Goal: Register for event/course

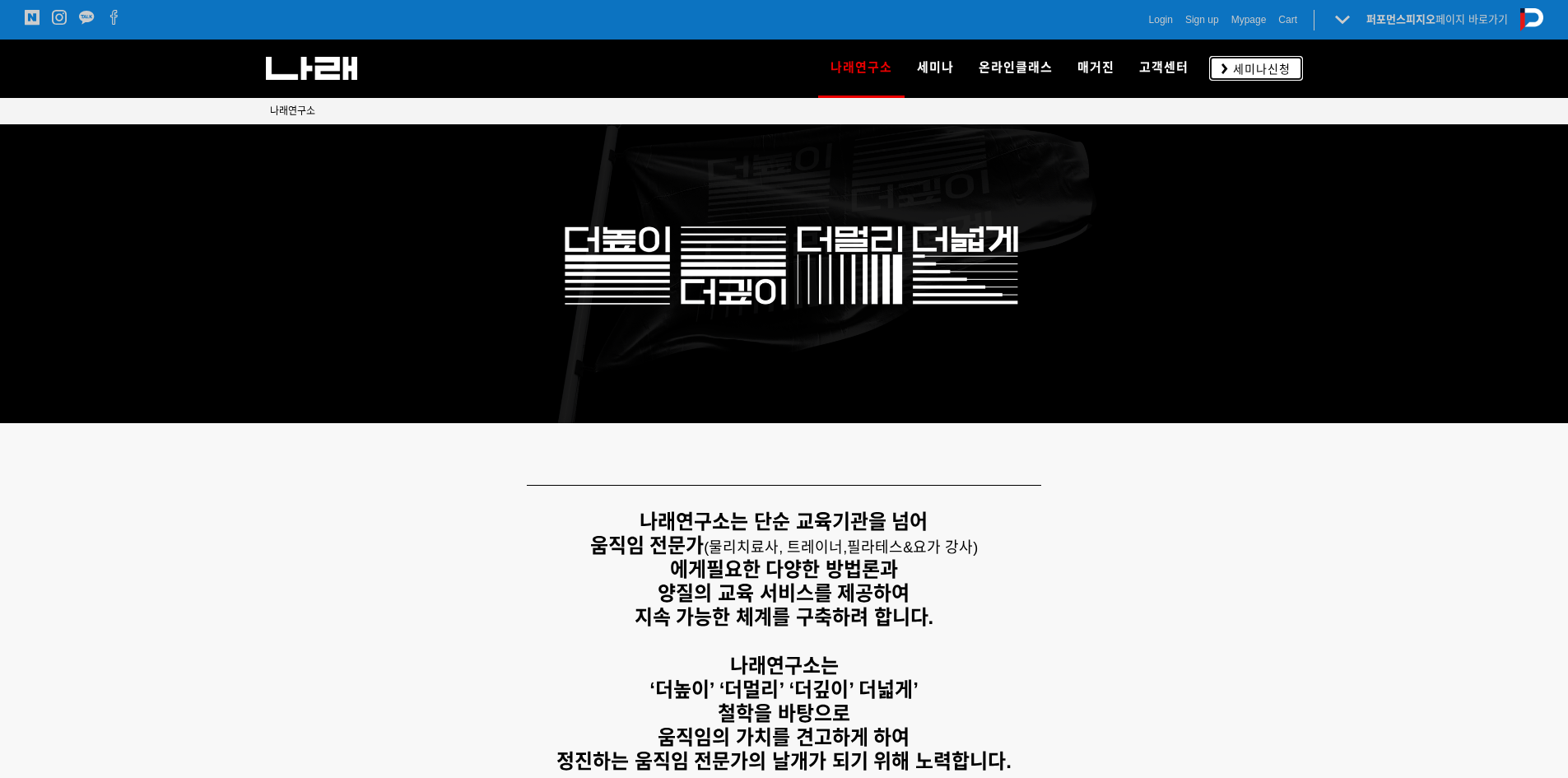
click at [1244, 61] on span "세미나신청" at bounding box center [1259, 70] width 62 height 17
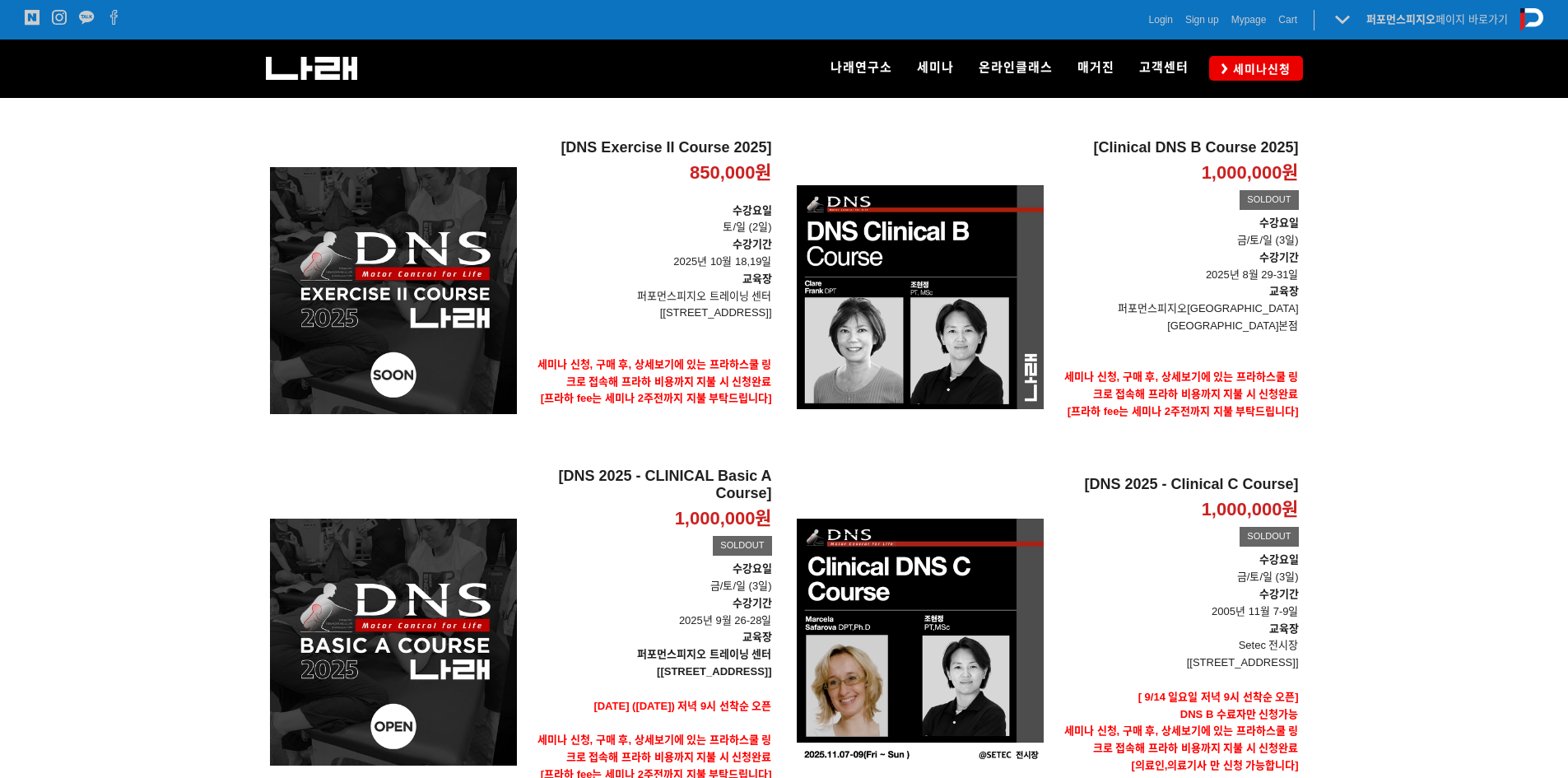
scroll to position [247, 0]
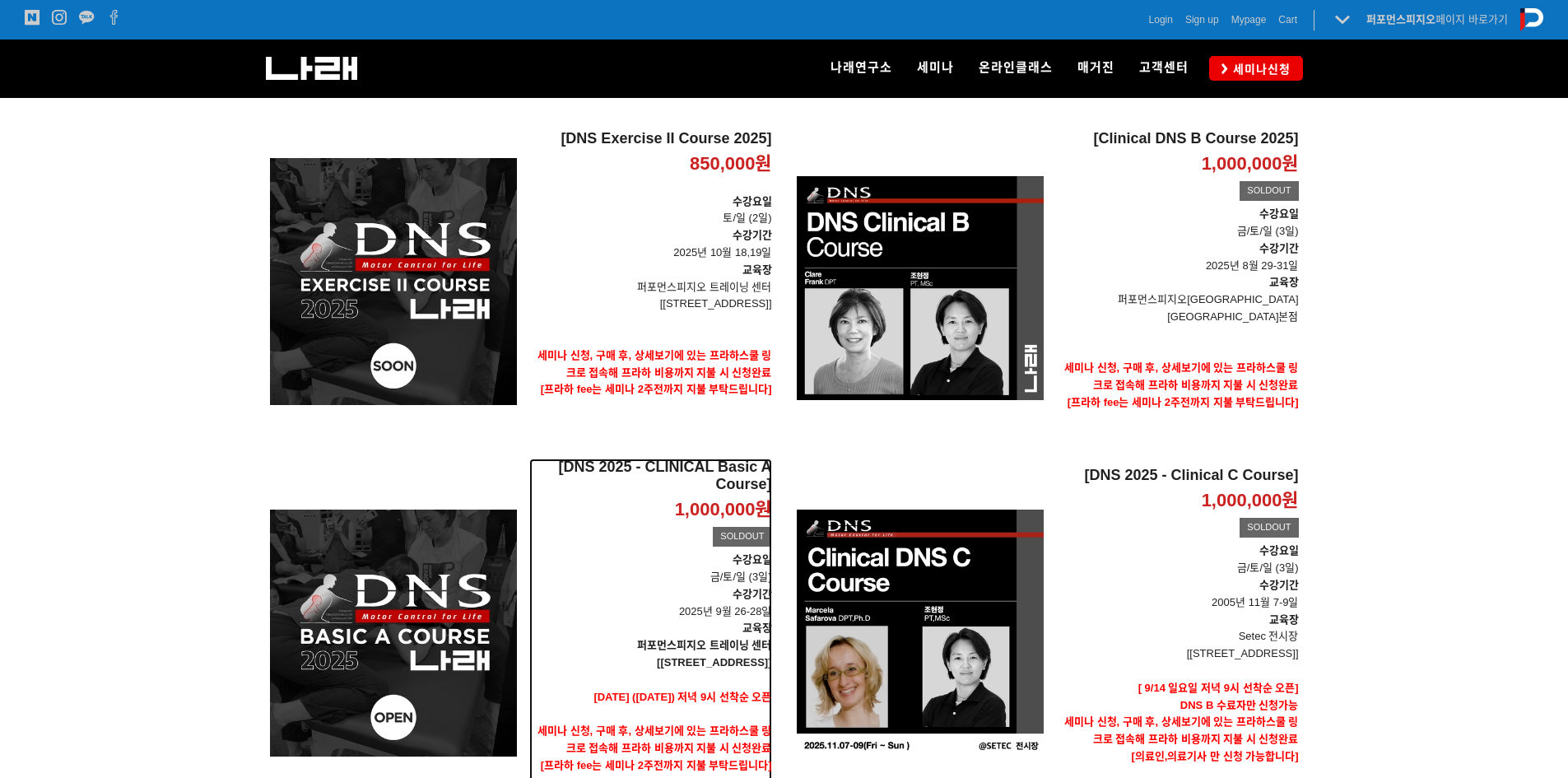
click at [743, 459] on h2 "[DNS 2025 - CLINICAL Basic A Course]" at bounding box center [650, 476] width 242 height 35
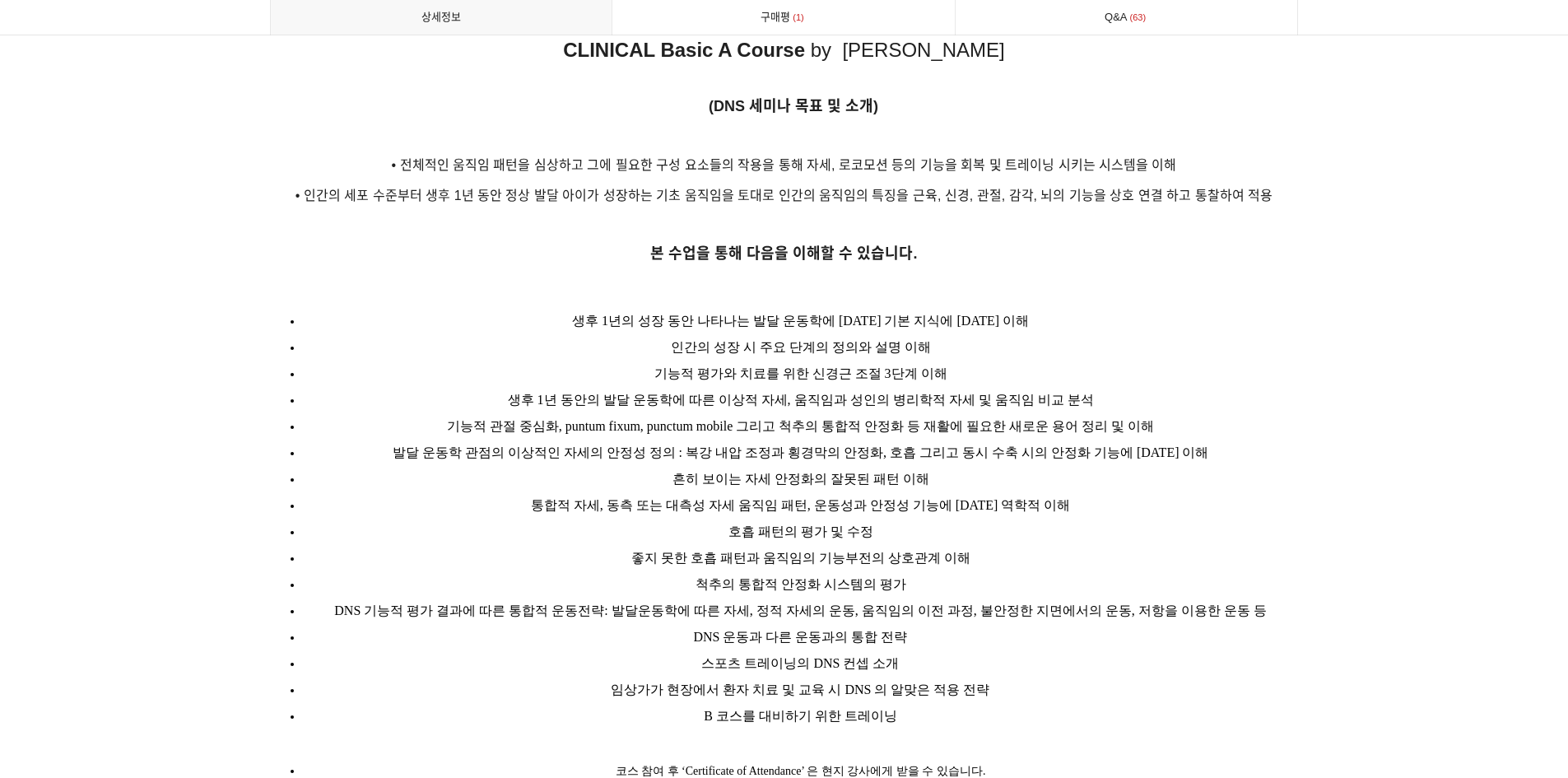
scroll to position [2057, 0]
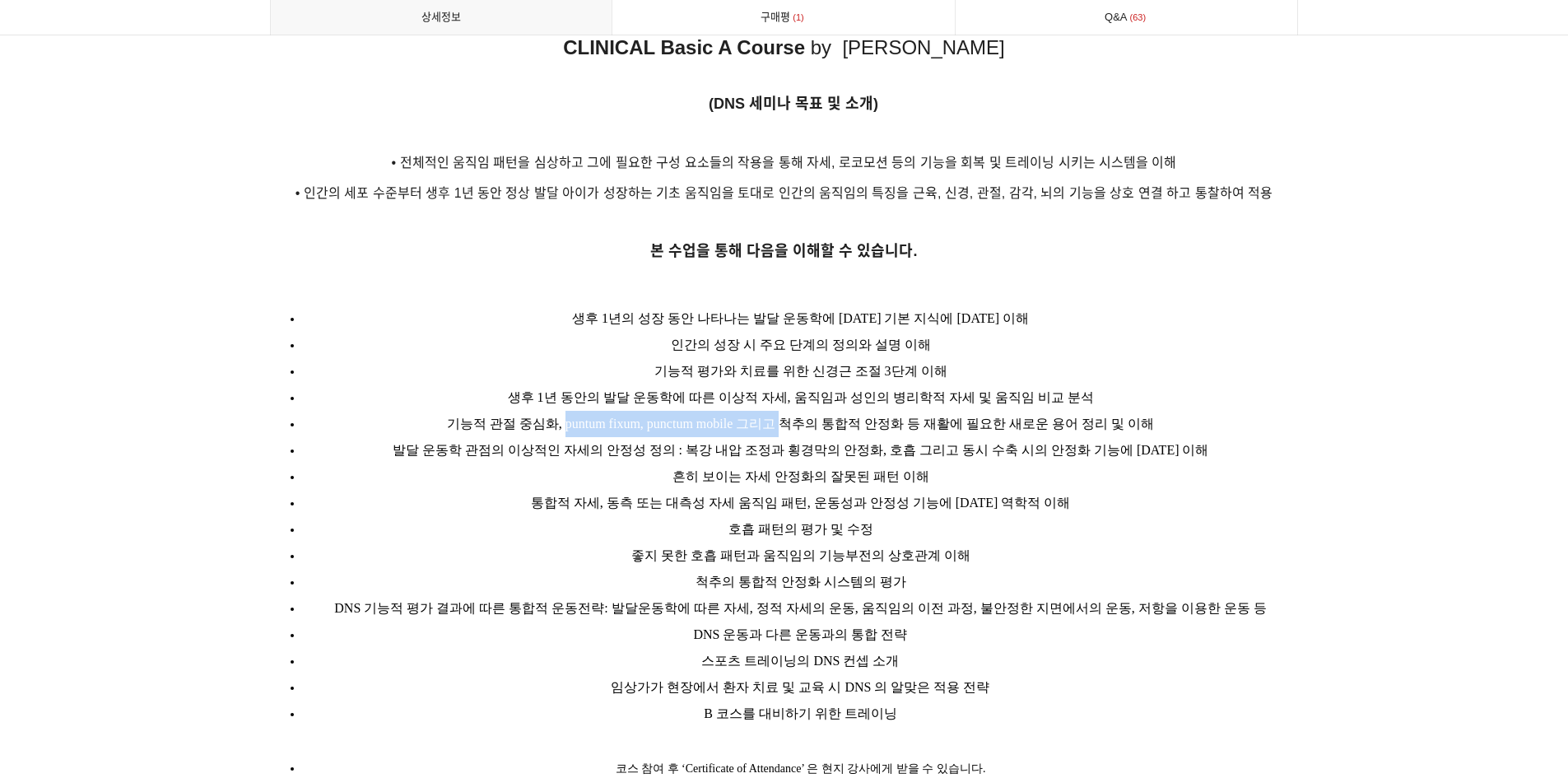
drag, startPoint x: 560, startPoint y: 398, endPoint x: 804, endPoint y: 389, distance: 244.2
click at [804, 410] on li "기능적 관절 중심화, puntum fixum, punctum mobile 그리고 척추의 통합적 안정화 등 재활에 필요한 새로운 용어 정리 및 …" at bounding box center [801, 423] width 996 height 26
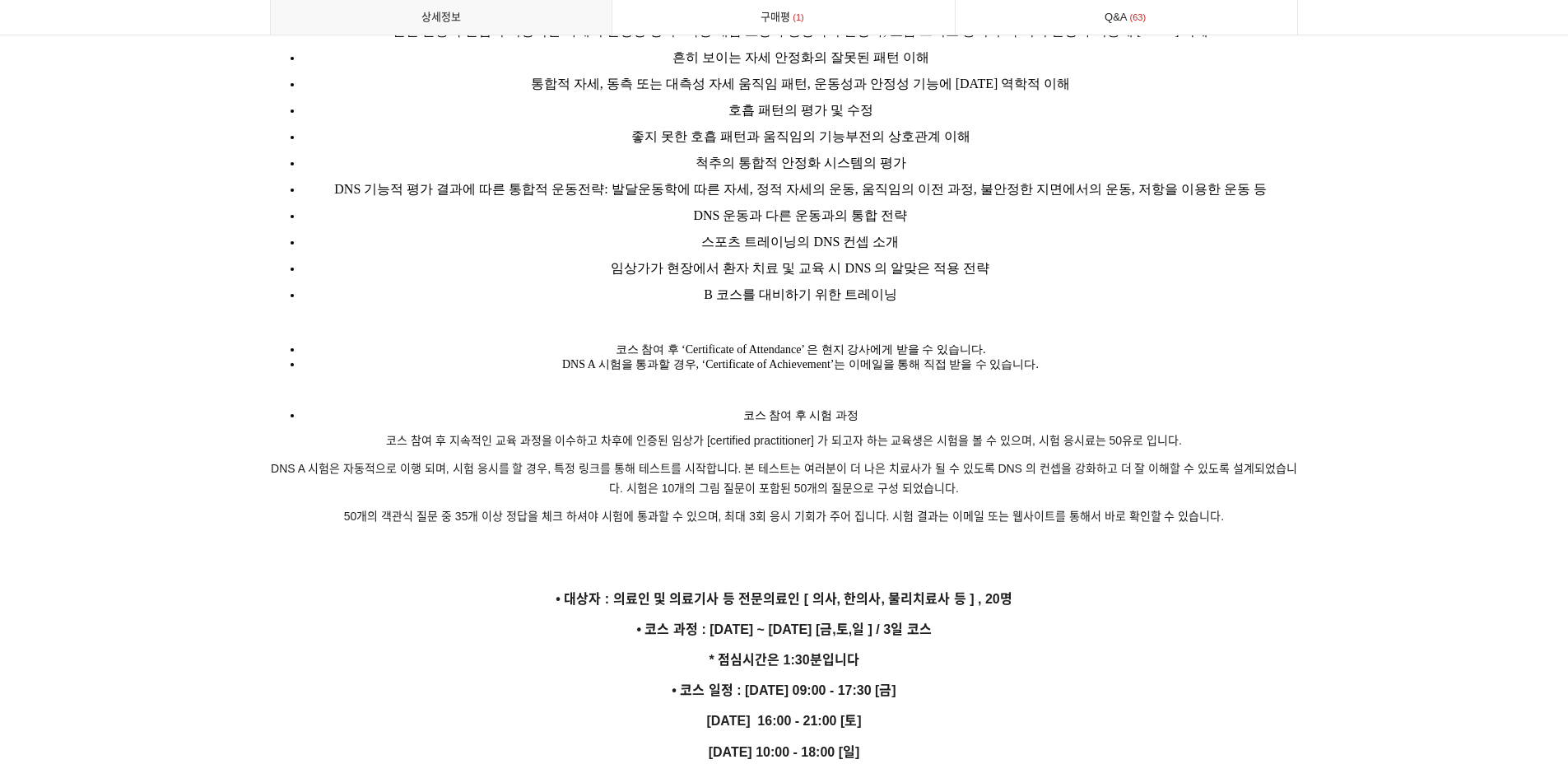
scroll to position [2469, 0]
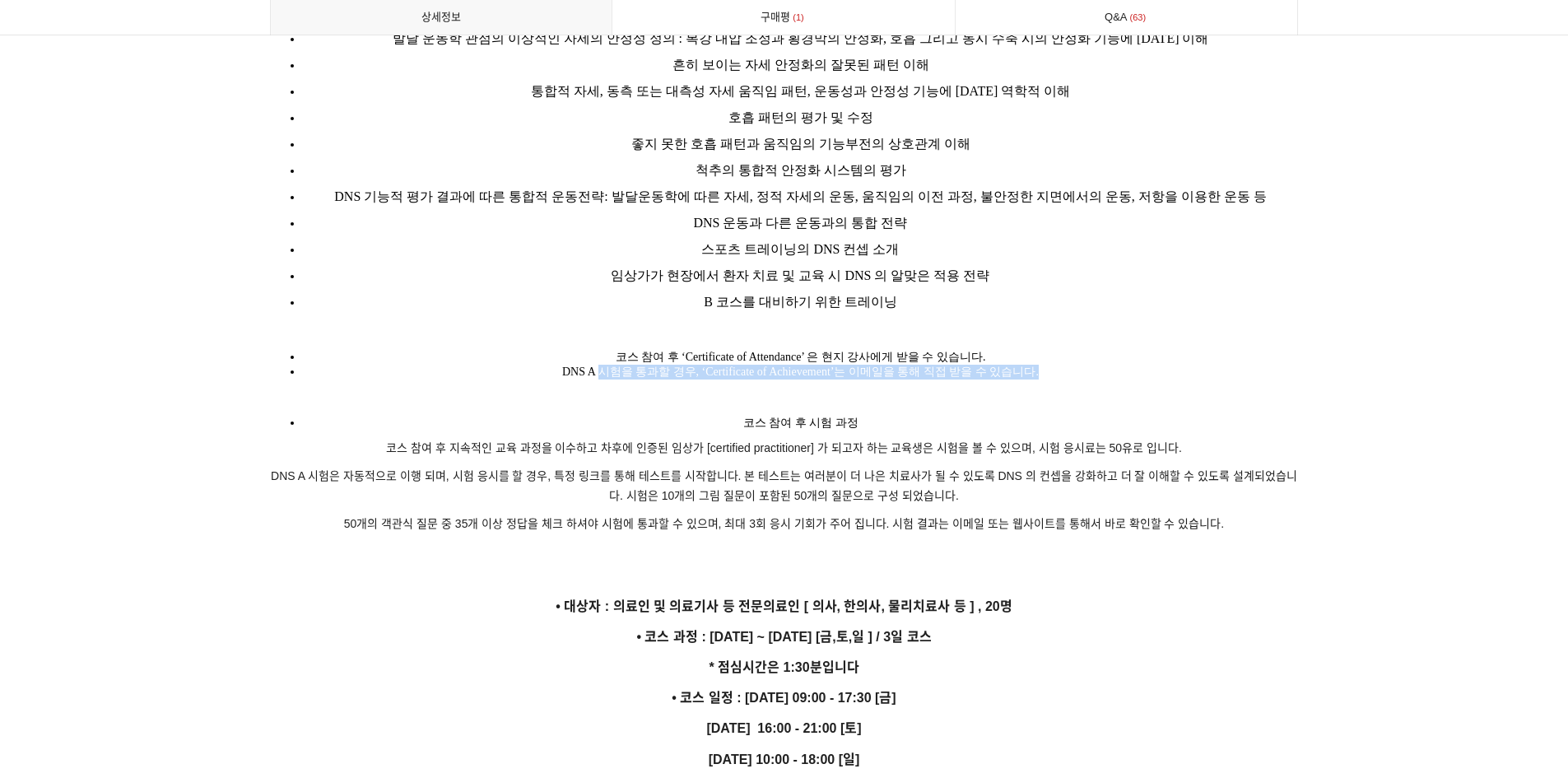
drag, startPoint x: 600, startPoint y: 351, endPoint x: 1248, endPoint y: 368, distance: 648.2
click at [735, 488] on p "DNS A 시험은 자동적으로 이행 되며, 시험 응시를 할 경우, 특정 링크를 통해 테스트를 시작합니다. 본 테스트는 여러분이 더 나은 치료사가…" at bounding box center [785, 486] width 1029 height 40
drag, startPoint x: 772, startPoint y: 347, endPoint x: 840, endPoint y: 353, distance: 68.3
click at [840, 366] on span "DNS A 시험을 통과할 경우, ‘Certificate of Achievement’는 이메일을 통해 직접 받을 수 있습니다." at bounding box center [800, 371] width 477 height 12
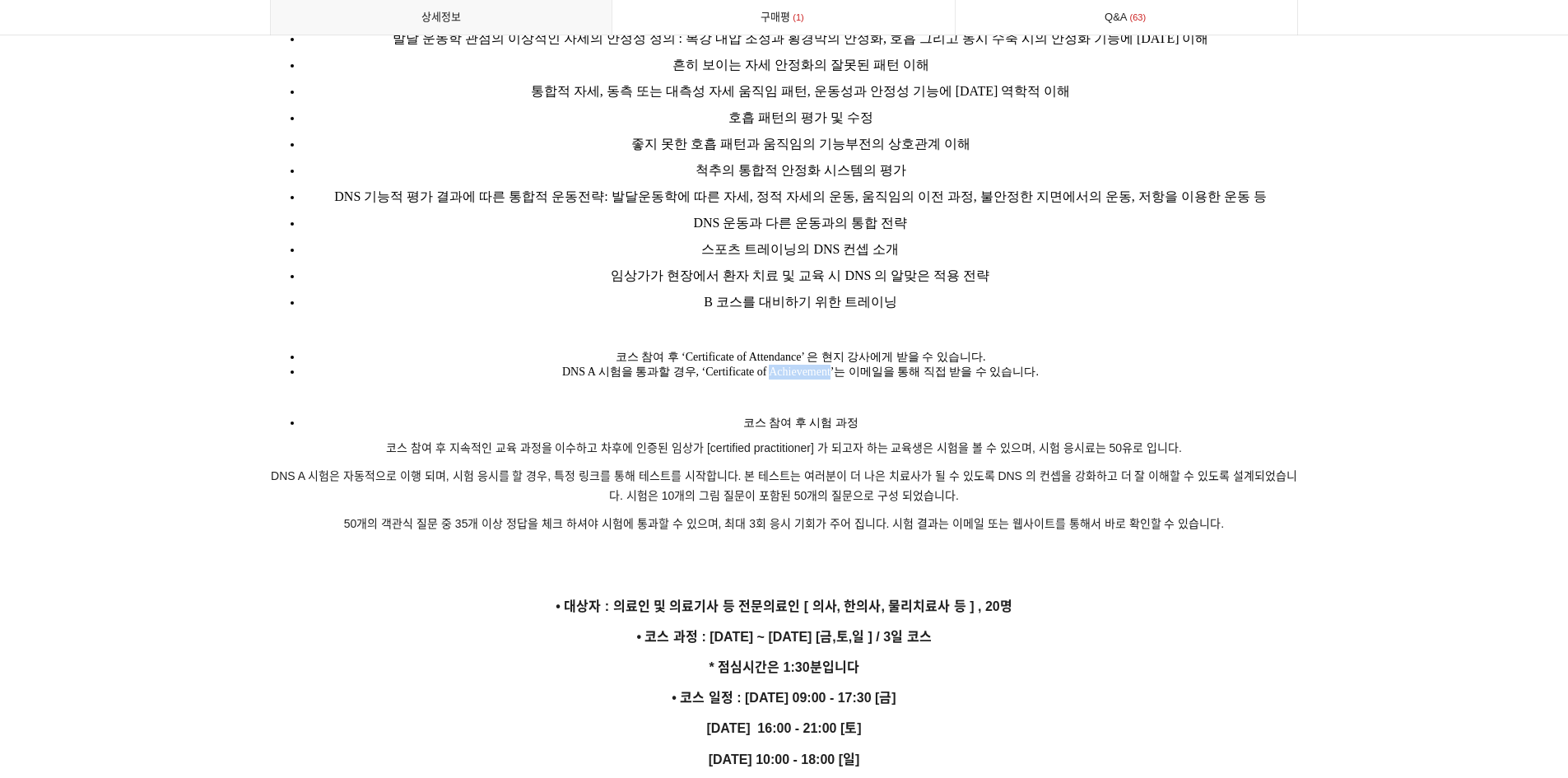
copy span "Achievement"
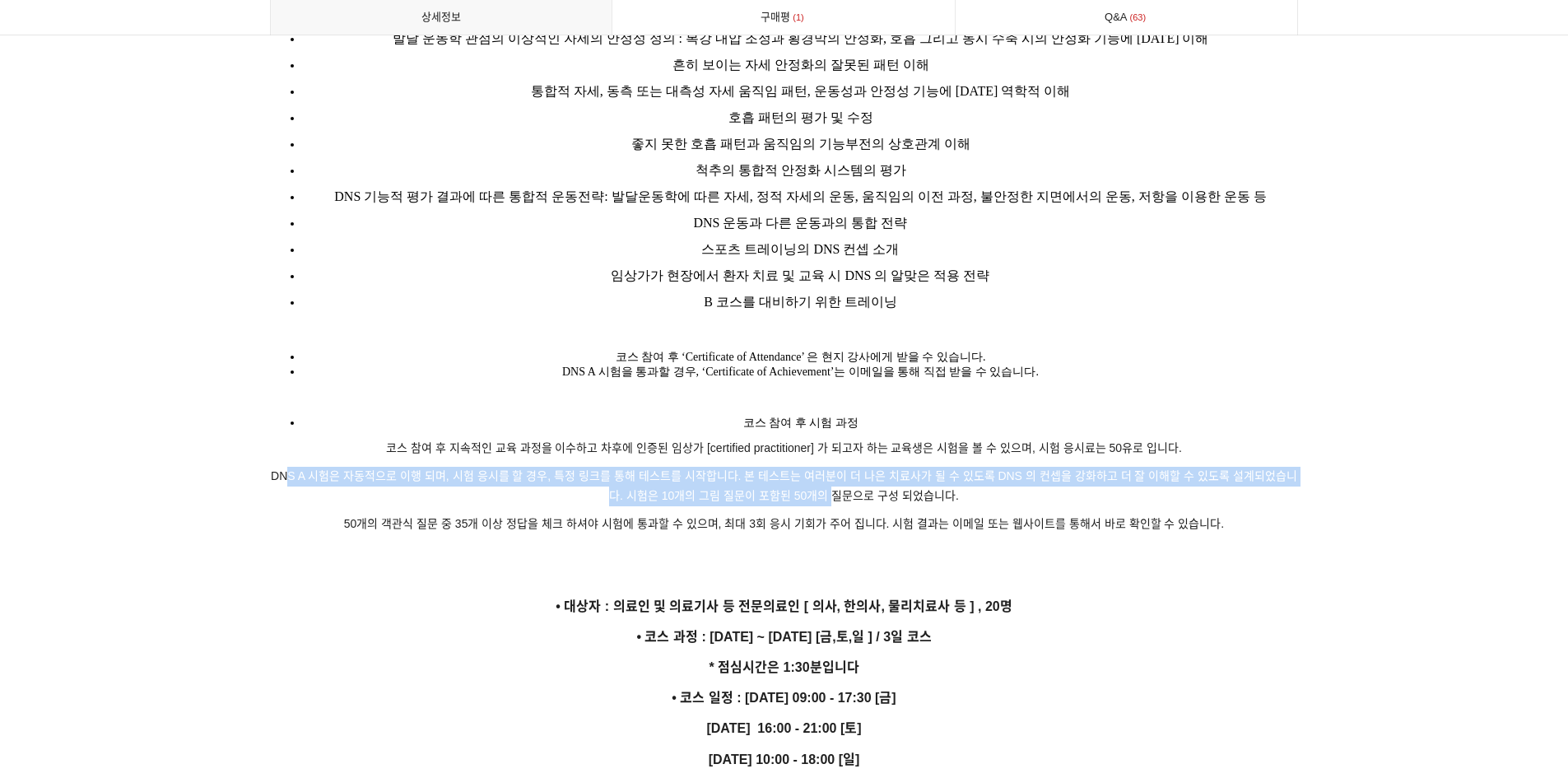
drag, startPoint x: 290, startPoint y: 460, endPoint x: 829, endPoint y: 482, distance: 539.4
click at [829, 482] on span "DNS A 시험은 자동적으로 이행 되며, 시험 응시를 할 경우, 특정 링크를 통해 테스트를 시작합니다. 본 테스트는 여러분이 더 나은 치료사가…" at bounding box center [784, 485] width 1026 height 32
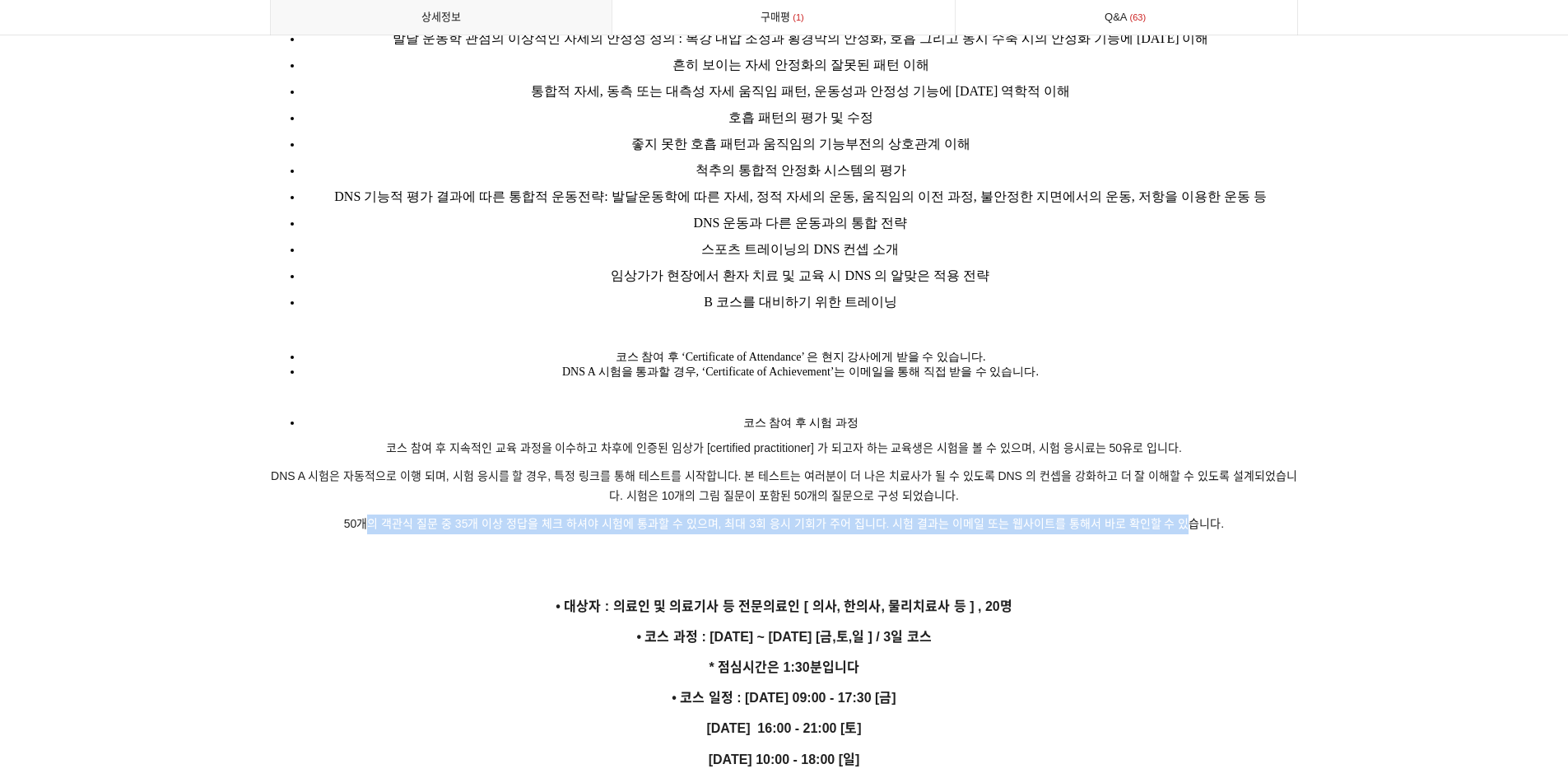
drag, startPoint x: 373, startPoint y: 505, endPoint x: 1185, endPoint y: 497, distance: 812.0
click at [1185, 514] on p "50개의 객관식 질문 중 35개 이상 정답을 체크 하셔야 시험에 통과할 수 있으며, 최대 3회 응시 기회가 주어 집니다. 시험 결과는 이메일 …" at bounding box center [785, 524] width 1029 height 19
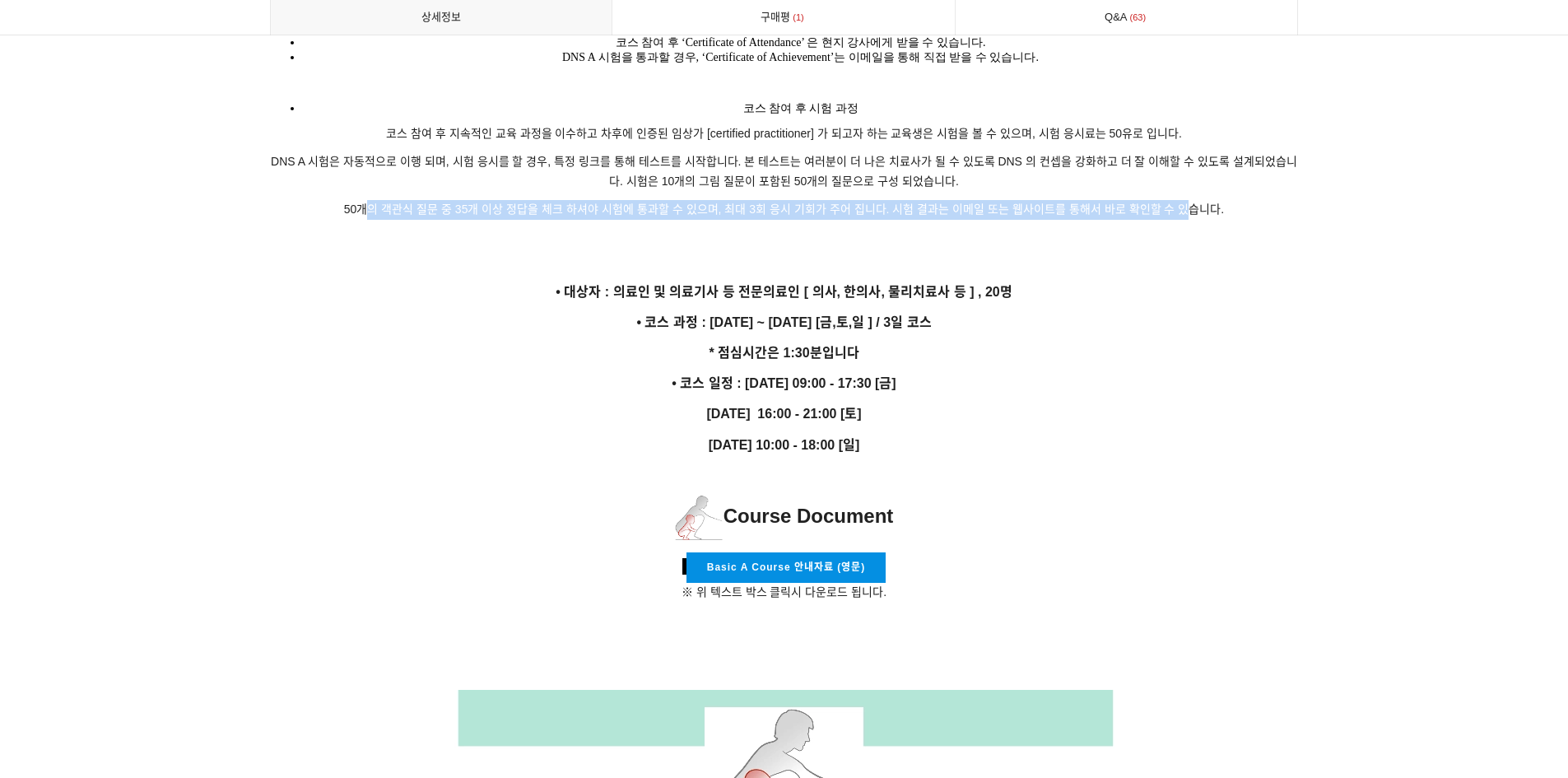
scroll to position [2797, 0]
